Goal: Task Accomplishment & Management: Manage account settings

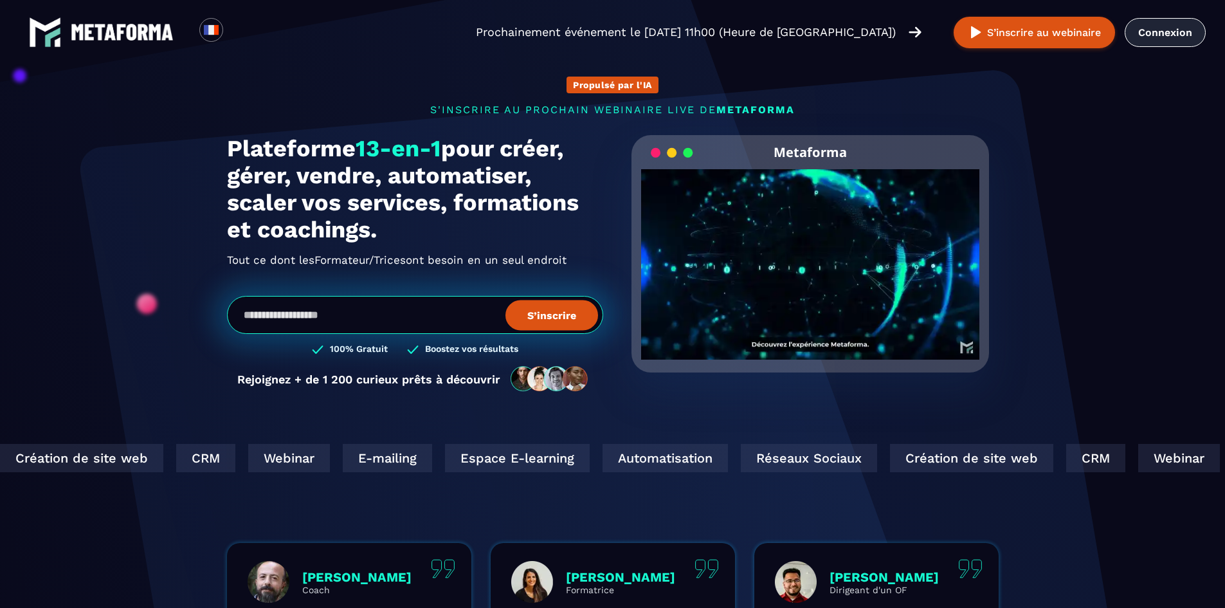
click at [1179, 30] on link "Connexion" at bounding box center [1165, 32] width 81 height 29
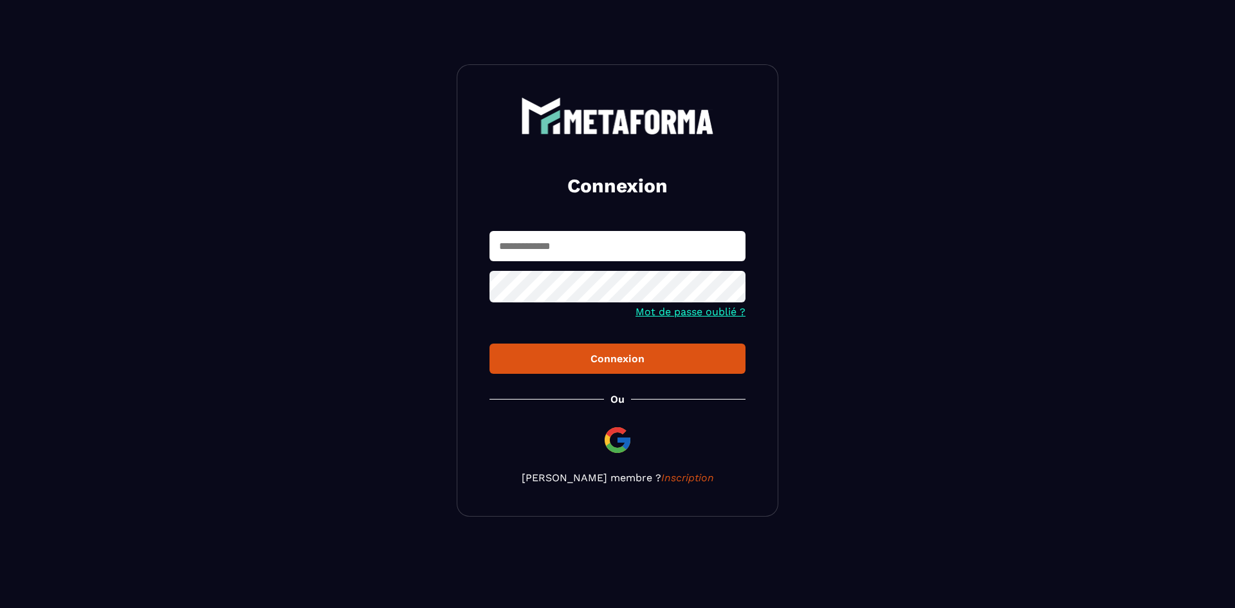
click at [721, 250] on input "text" at bounding box center [617, 246] width 256 height 30
type input "**********"
click at [720, 367] on button "Connexion" at bounding box center [617, 358] width 256 height 30
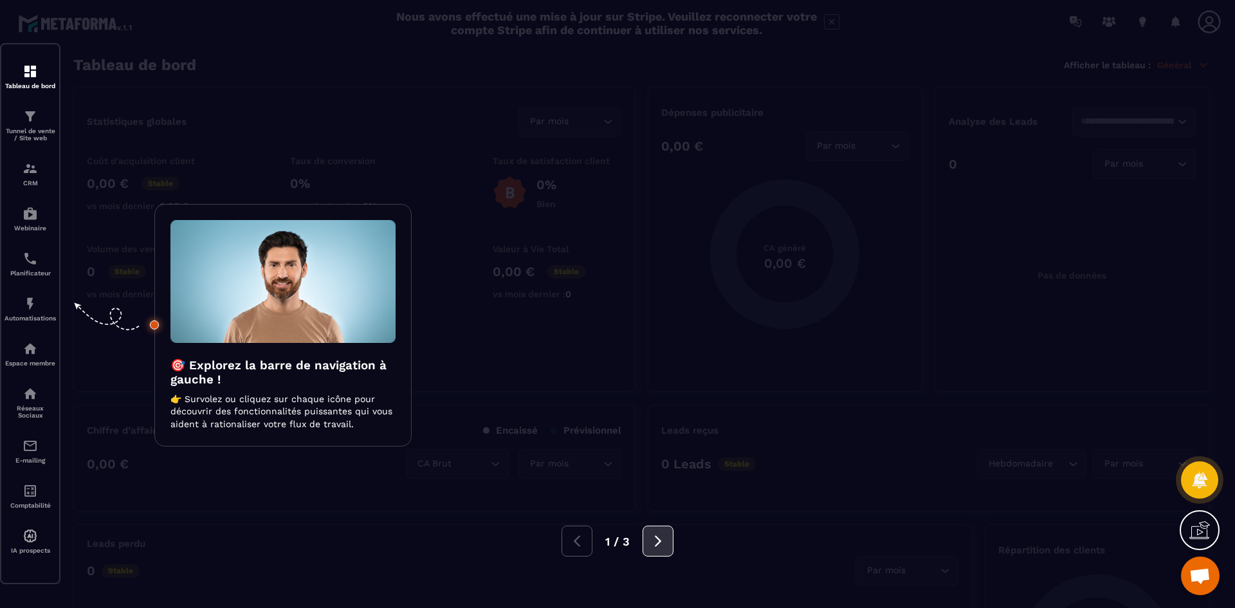
click at [668, 532] on button at bounding box center [657, 540] width 31 height 31
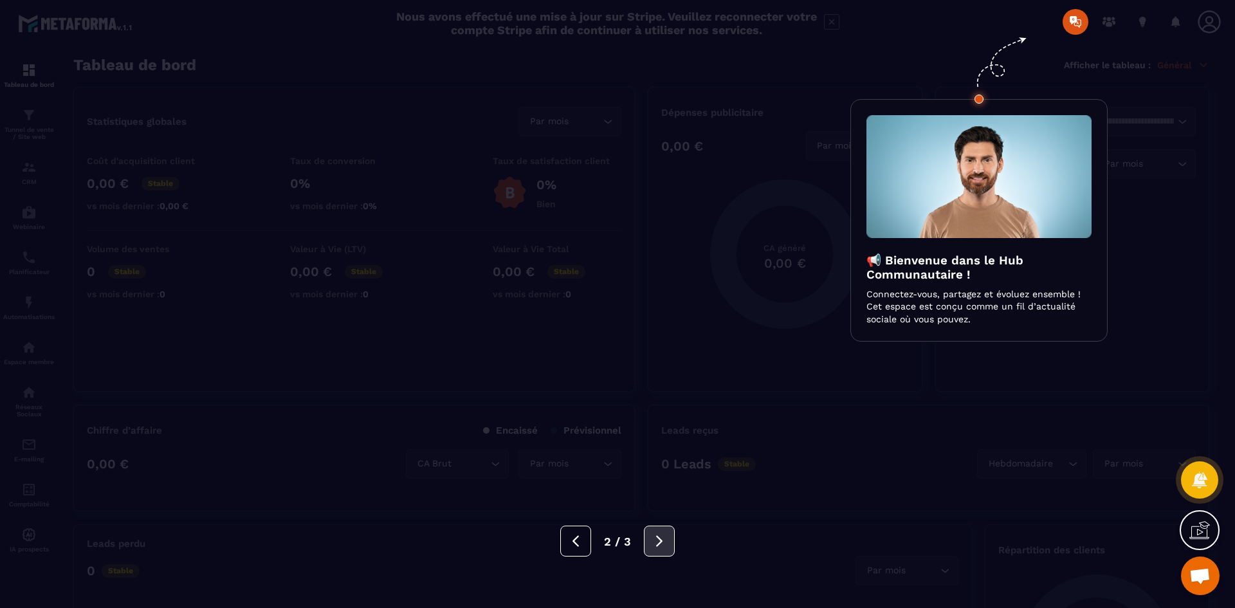
click at [673, 529] on button at bounding box center [659, 540] width 31 height 31
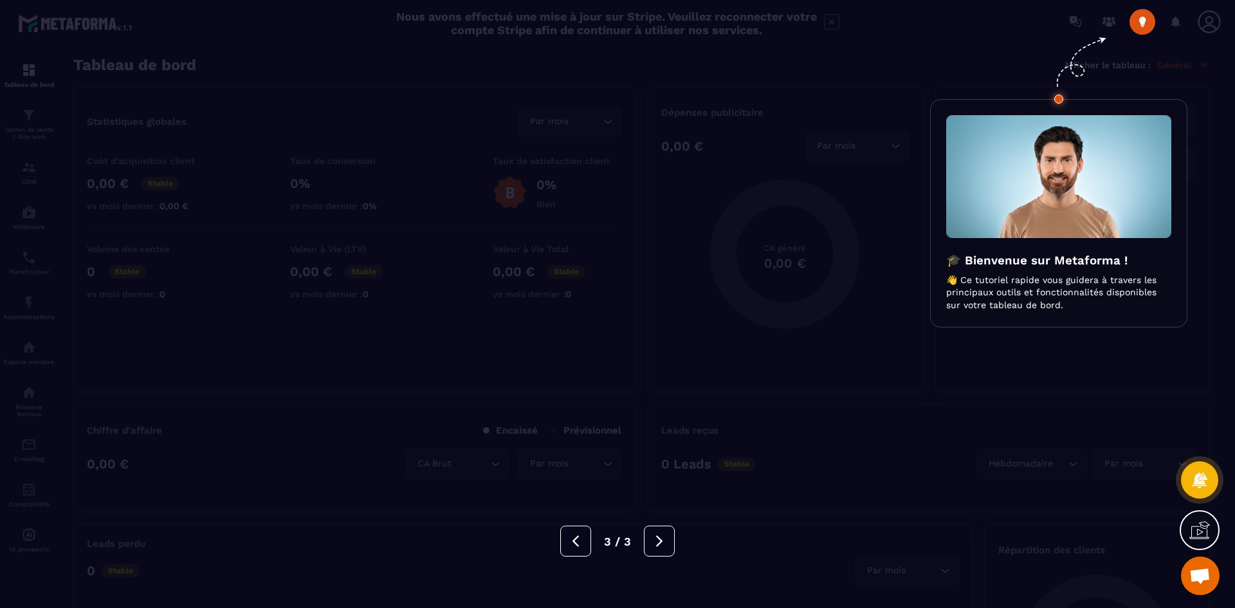
click at [674, 529] on div "3 / 3" at bounding box center [617, 540] width 1235 height 31
click at [672, 537] on button at bounding box center [659, 540] width 31 height 31
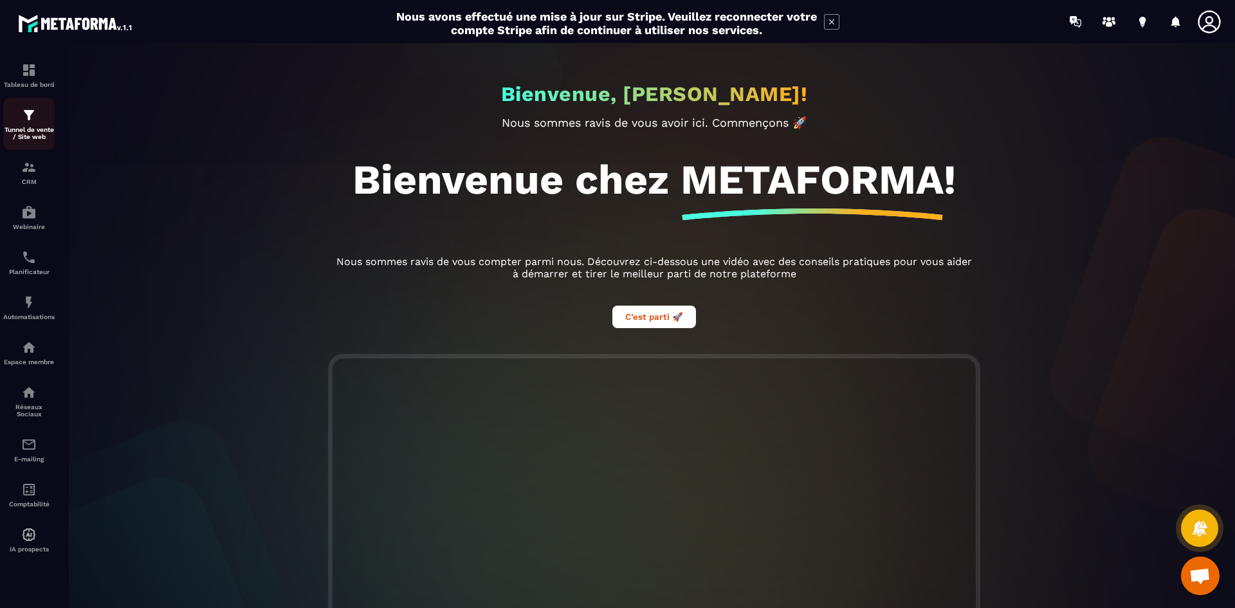
click at [23, 137] on p "Tunnel de vente / Site web" at bounding box center [28, 133] width 51 height 14
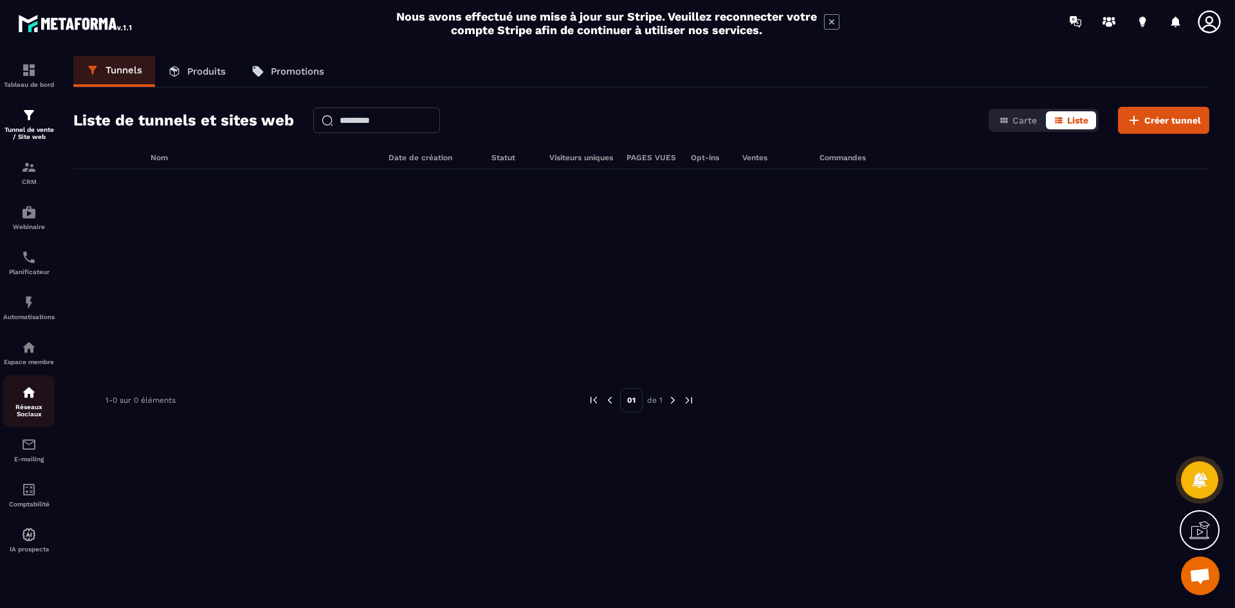
click at [30, 409] on p "Réseaux Sociaux" at bounding box center [28, 410] width 51 height 14
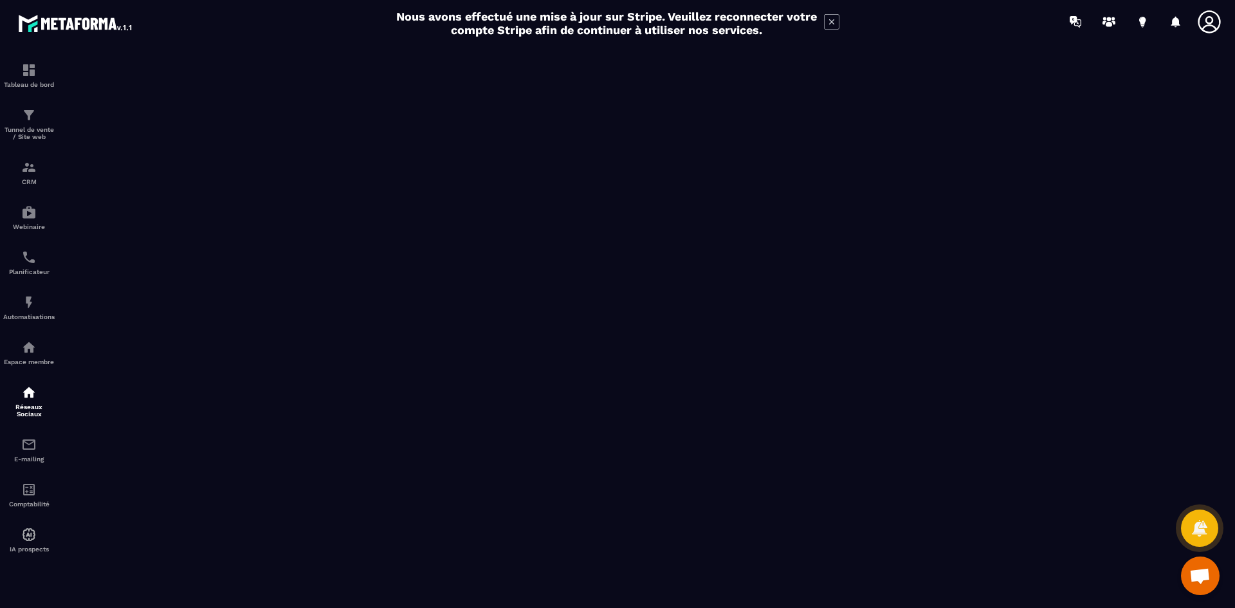
click at [829, 19] on icon at bounding box center [831, 21] width 15 height 15
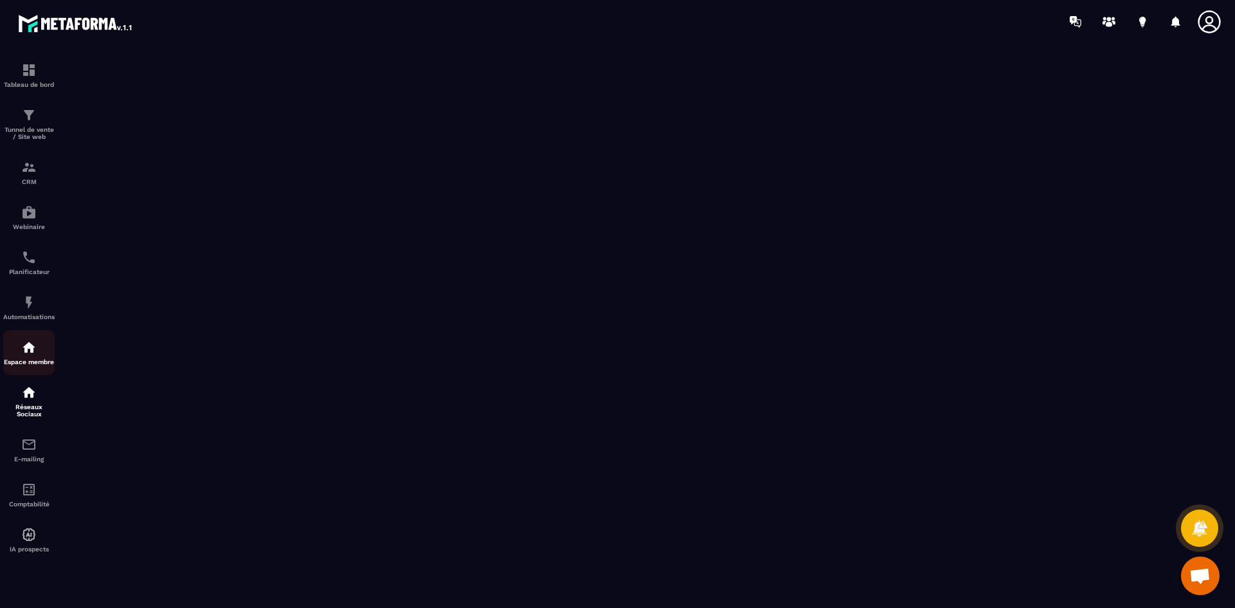
click at [19, 374] on link "Espace membre" at bounding box center [28, 352] width 51 height 45
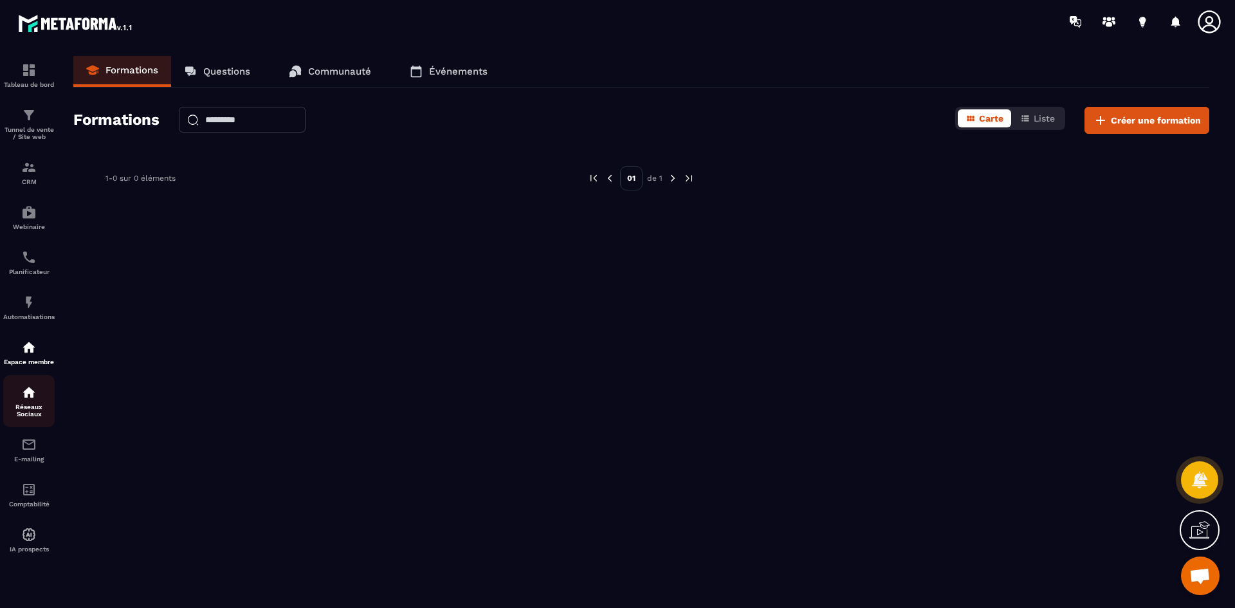
click at [35, 401] on div "Réseaux Sociaux" at bounding box center [28, 401] width 51 height 33
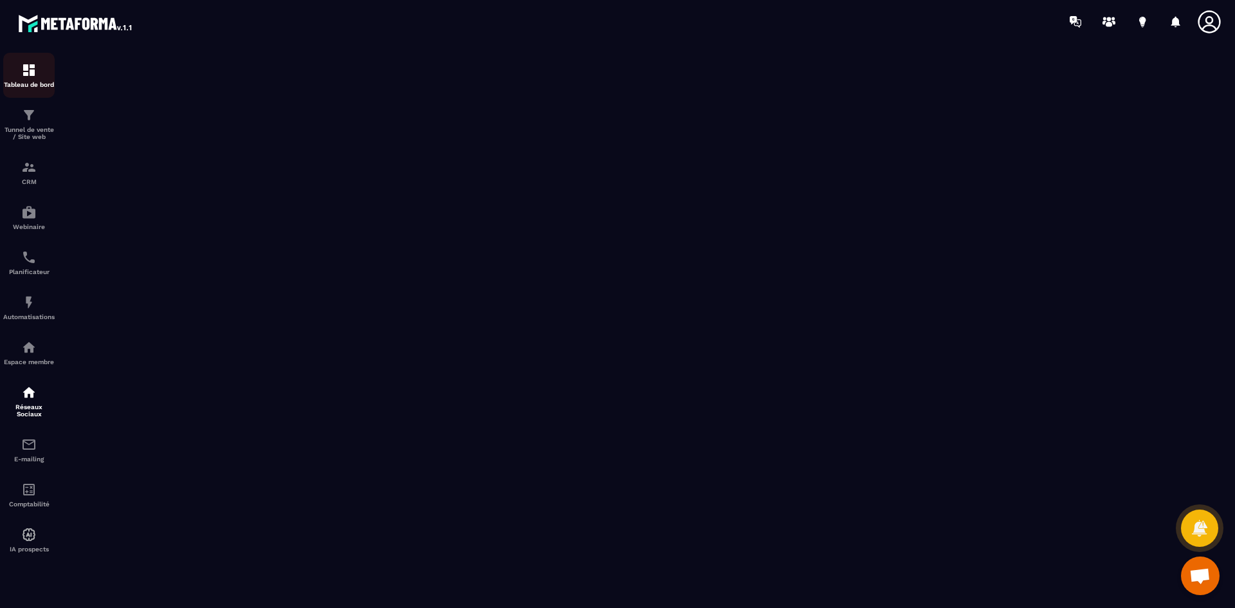
click at [33, 66] on img at bounding box center [28, 69] width 15 height 15
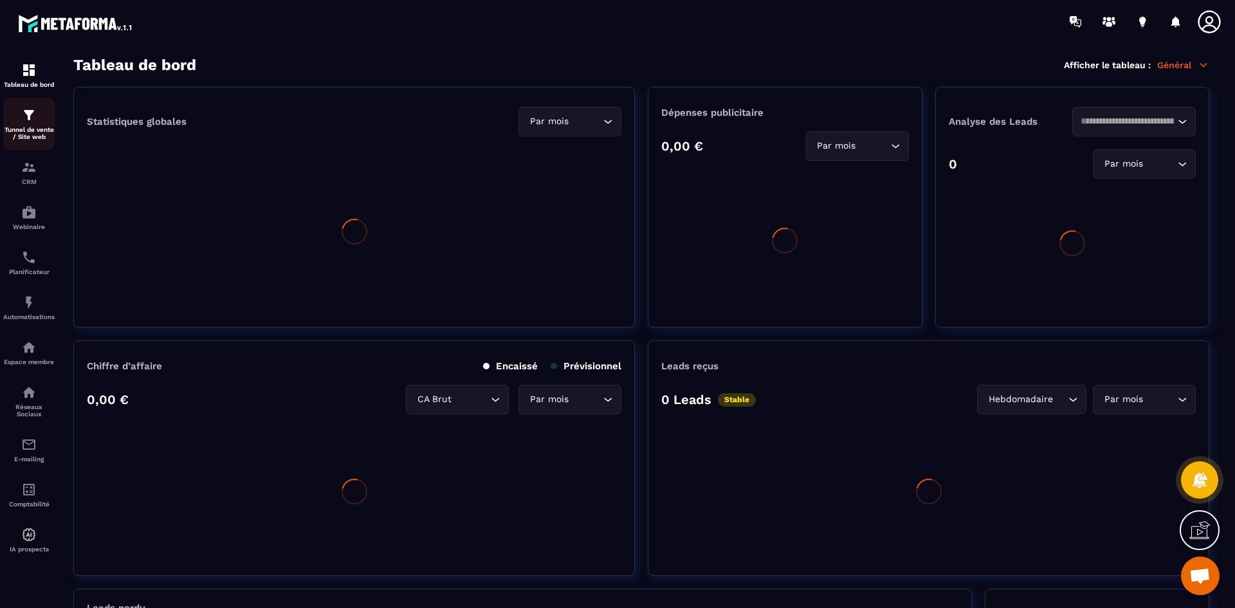
click at [23, 114] on img at bounding box center [28, 114] width 15 height 15
